Goal: Task Accomplishment & Management: Manage account settings

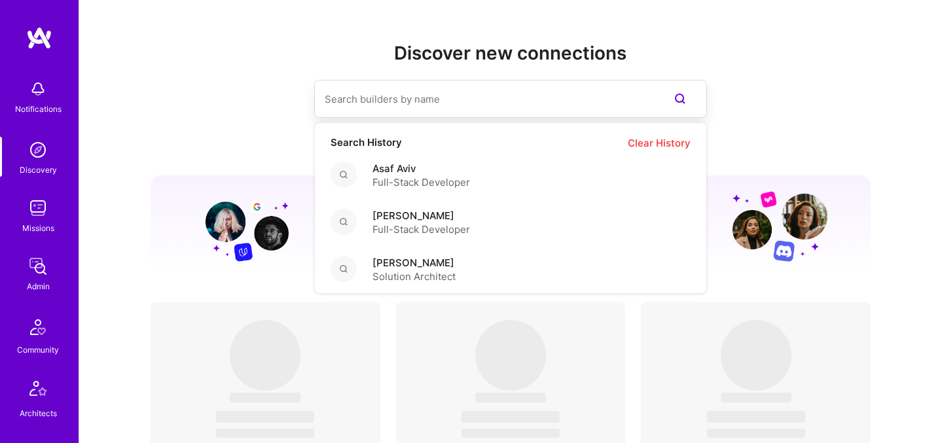
click at [378, 95] on input at bounding box center [484, 98] width 319 height 33
click at [25, 217] on img at bounding box center [38, 208] width 26 height 26
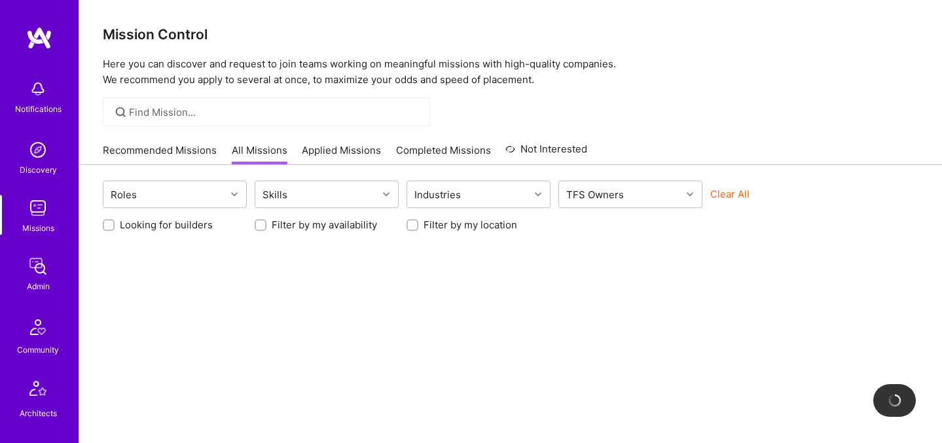
click at [744, 194] on button "Clear All" at bounding box center [729, 194] width 39 height 14
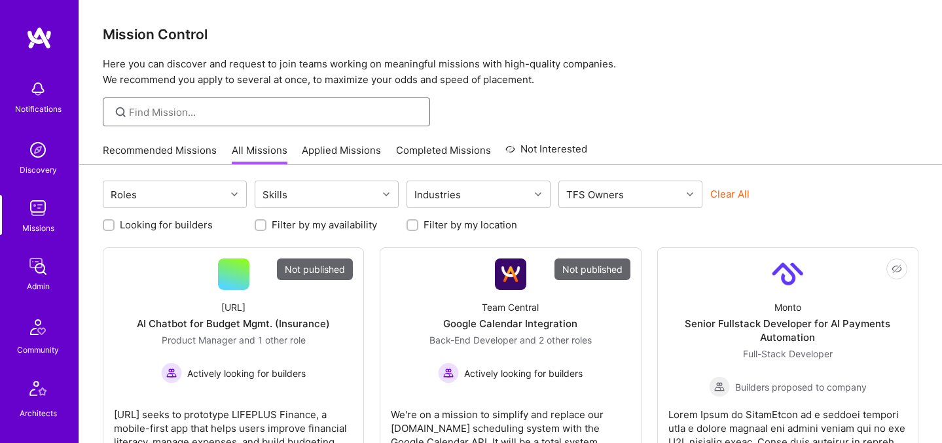
click at [267, 115] on input at bounding box center [274, 112] width 291 height 14
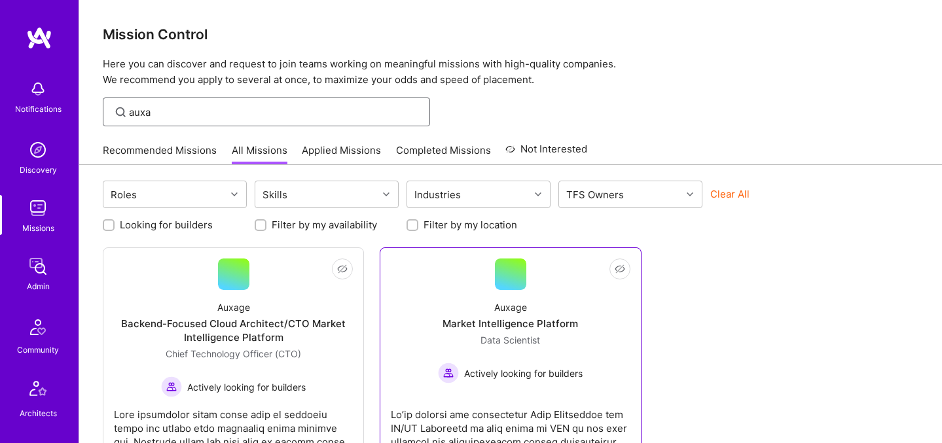
type input "auxa"
click at [482, 336] on span "Data Scientist" at bounding box center [510, 339] width 60 height 11
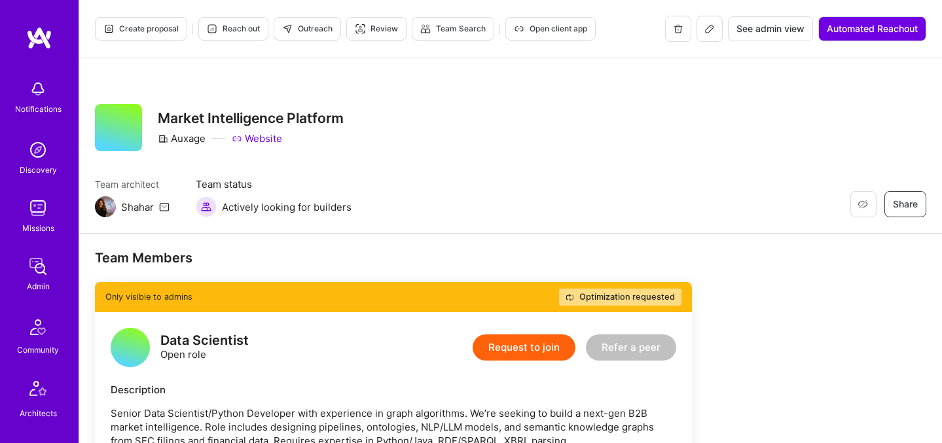
click at [700, 24] on button at bounding box center [709, 29] width 26 height 26
